Goal: Book appointment/travel/reservation

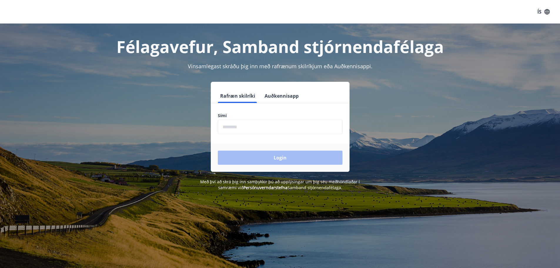
click at [275, 115] on label "Sími" at bounding box center [280, 115] width 125 height 6
click at [267, 127] on input "phone" at bounding box center [280, 127] width 125 height 14
type input "********"
click at [258, 159] on button "Login" at bounding box center [280, 157] width 125 height 14
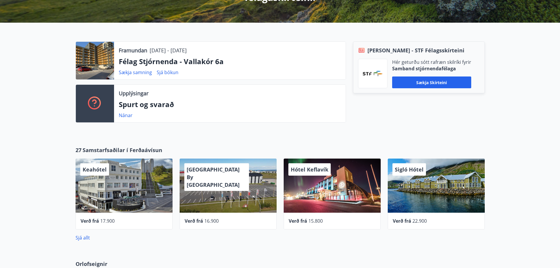
scroll to position [6, 0]
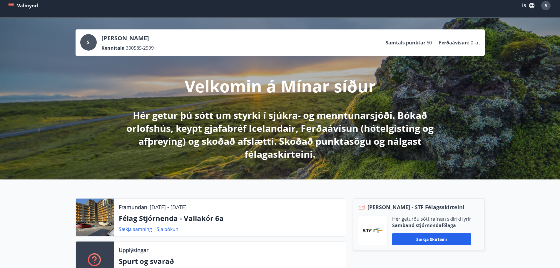
click at [8, 6] on button "Valmynd" at bounding box center [23, 5] width 33 height 11
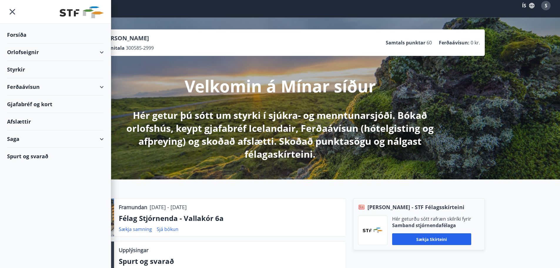
click at [29, 53] on div "Orlofseignir" at bounding box center [55, 51] width 97 height 17
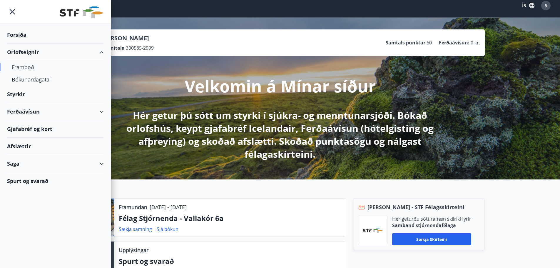
click at [24, 66] on div "Framboð" at bounding box center [55, 67] width 87 height 12
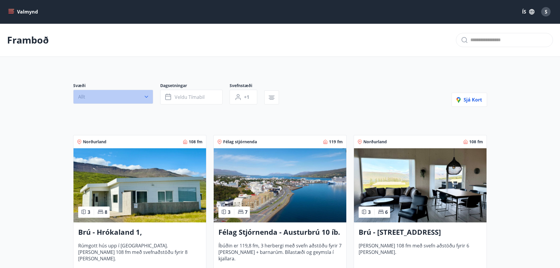
click at [147, 101] on button "Allt" at bounding box center [113, 97] width 80 height 14
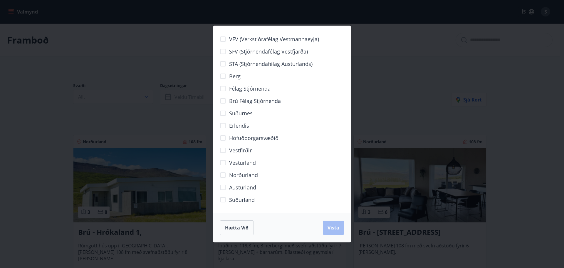
click at [260, 138] on span "Höfuðborgarsvæðið" at bounding box center [253, 138] width 49 height 8
click at [339, 230] on span "Vista" at bounding box center [333, 227] width 12 height 6
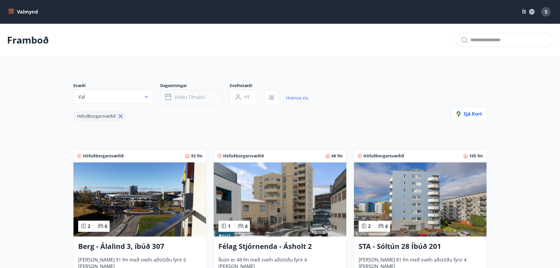
click at [207, 102] on button "Veldu tímabil" at bounding box center [191, 97] width 62 height 15
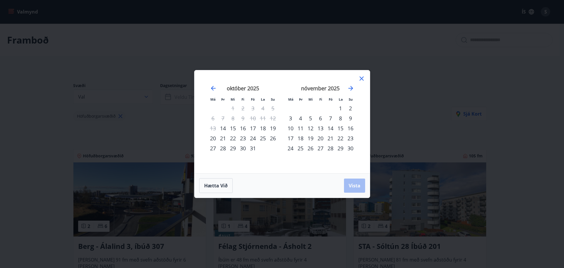
click at [211, 137] on div "20" at bounding box center [213, 138] width 10 height 10
click at [224, 139] on div "21" at bounding box center [223, 138] width 10 height 10
click at [360, 183] on button "Vista" at bounding box center [354, 185] width 21 height 14
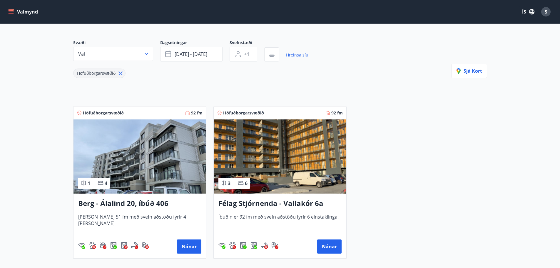
scroll to position [59, 0]
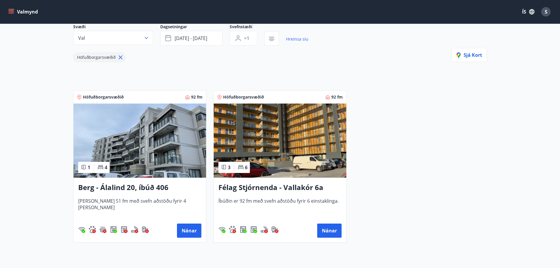
click at [284, 186] on h3 "Félag Stjórnenda - Vallakór 6a" at bounding box center [279, 187] width 123 height 11
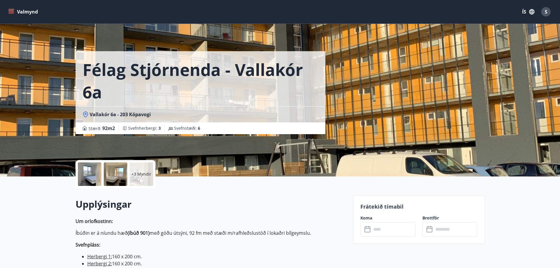
click at [138, 169] on div "+3 Myndir" at bounding box center [141, 173] width 23 height 23
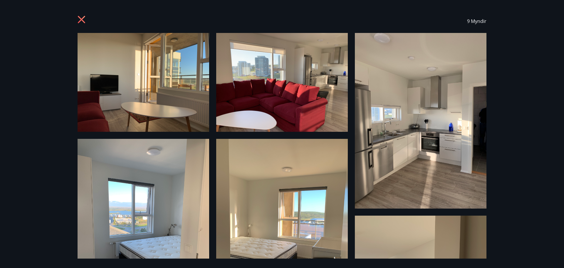
click at [79, 21] on icon at bounding box center [82, 20] width 9 height 9
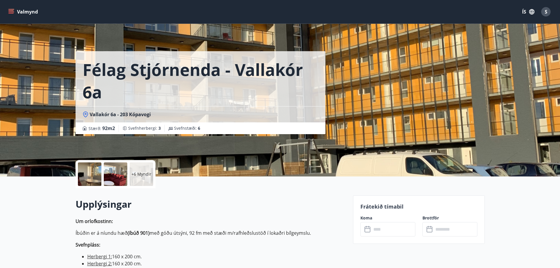
click at [392, 226] on input "text" at bounding box center [393, 229] width 44 height 14
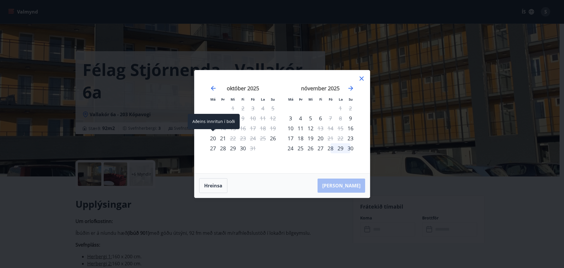
click at [211, 138] on div "20" at bounding box center [213, 138] width 10 height 10
click at [223, 139] on div "21" at bounding box center [223, 138] width 10 height 10
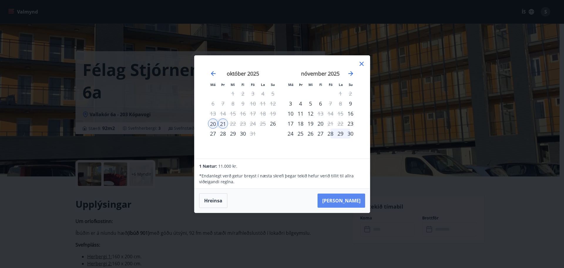
click at [352, 200] on button "Taka Frá" at bounding box center [341, 200] width 48 height 14
click at [362, 65] on icon at bounding box center [361, 63] width 7 height 7
